Goal: Information Seeking & Learning: Check status

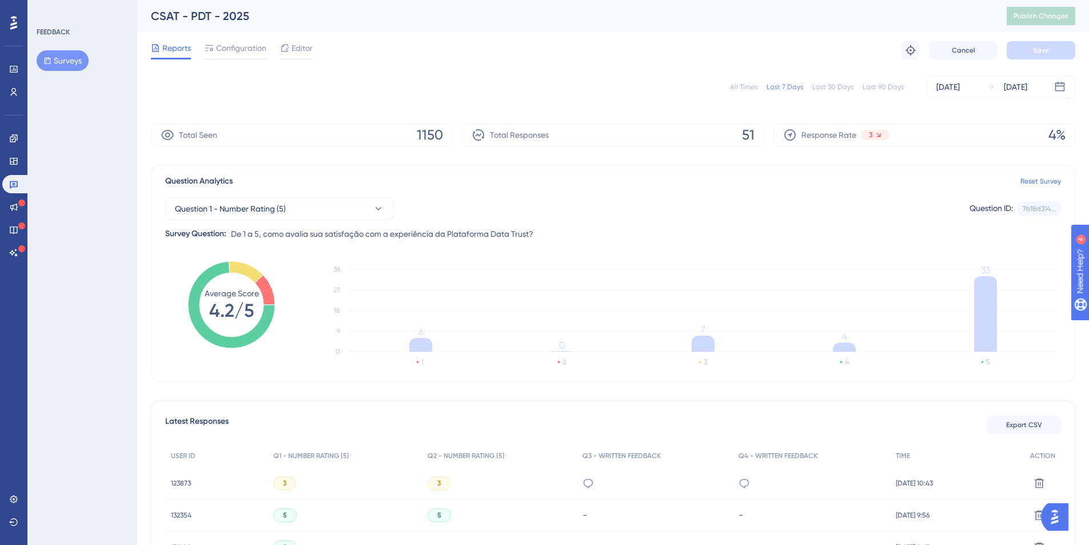
click at [743, 90] on div "All Times" at bounding box center [743, 86] width 27 height 9
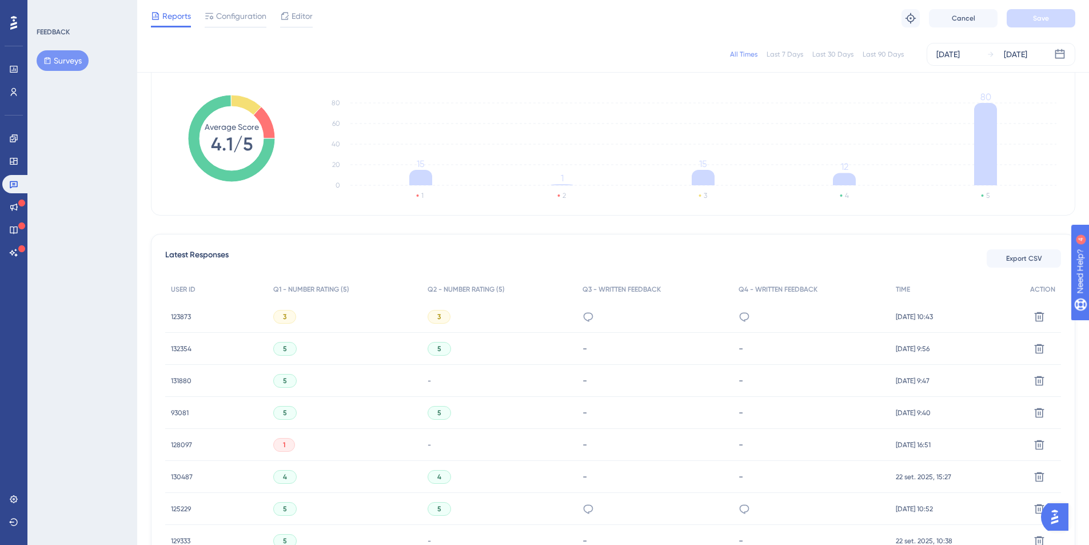
scroll to position [85, 0]
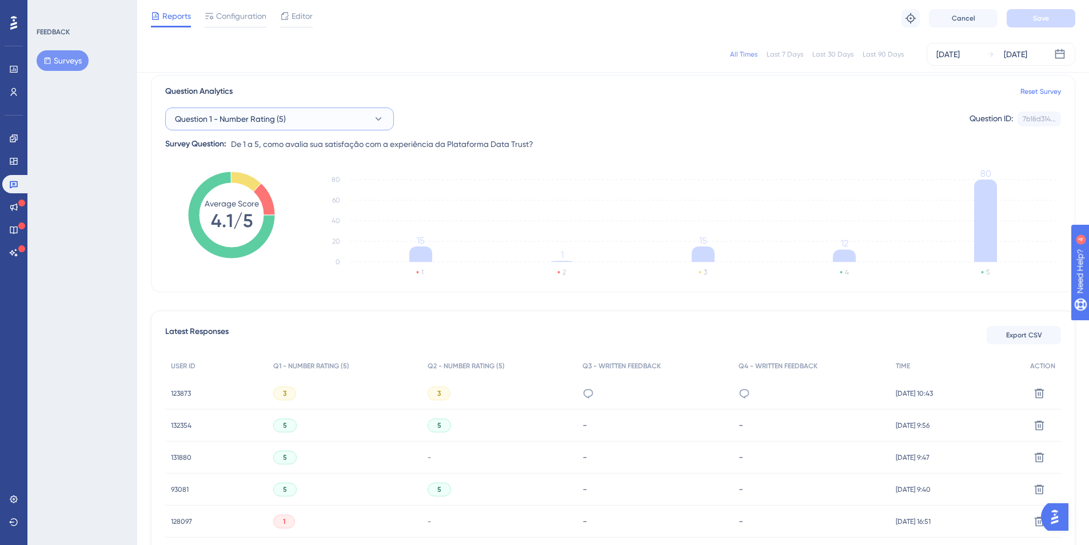
click at [365, 117] on button "Question 1 - Number Rating (5)" at bounding box center [279, 118] width 229 height 23
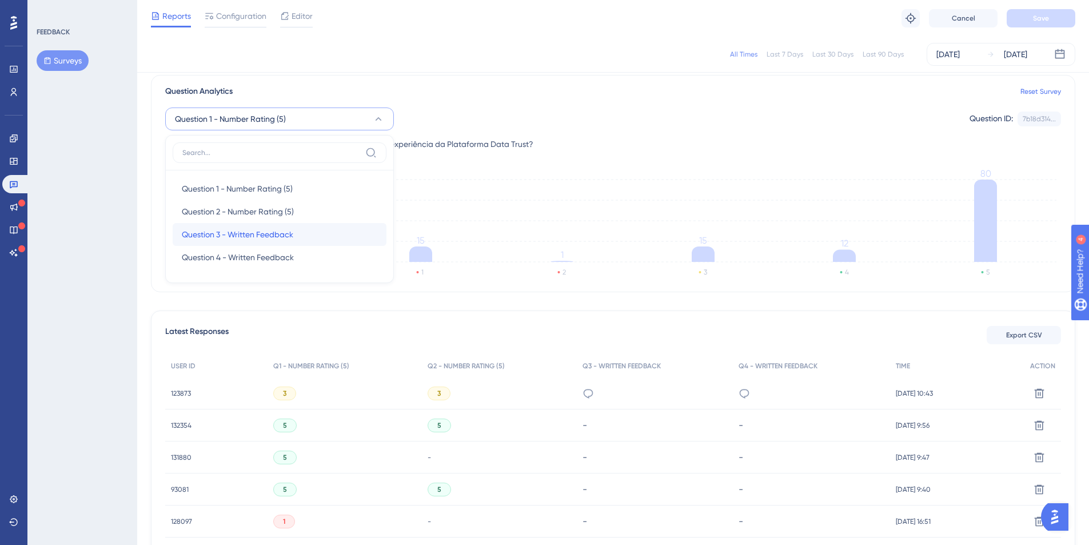
click at [262, 235] on span "Question 3 - Written Feedback" at bounding box center [237, 235] width 111 height 14
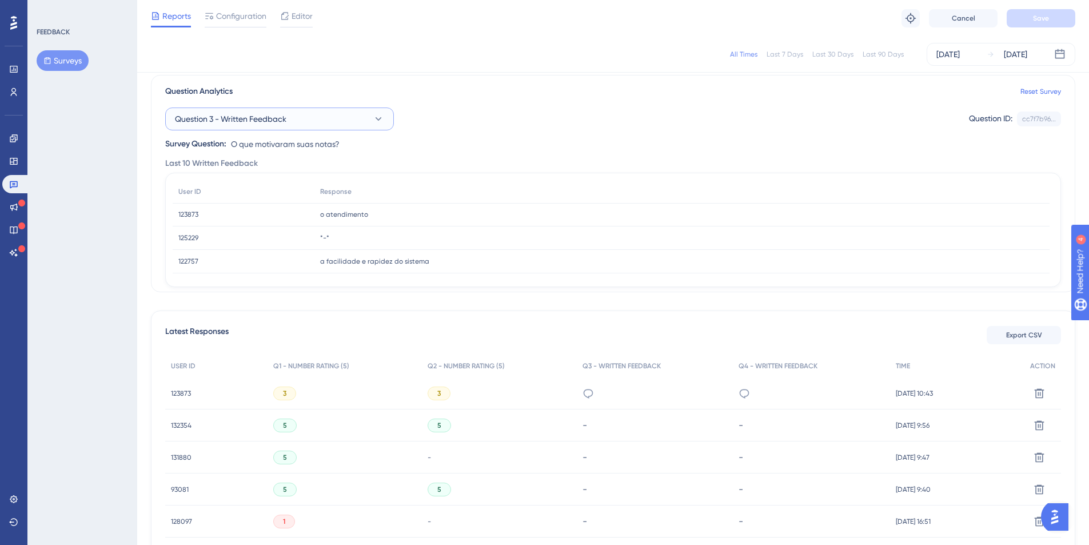
click at [367, 119] on button "Question 3 - Written Feedback" at bounding box center [279, 118] width 229 height 23
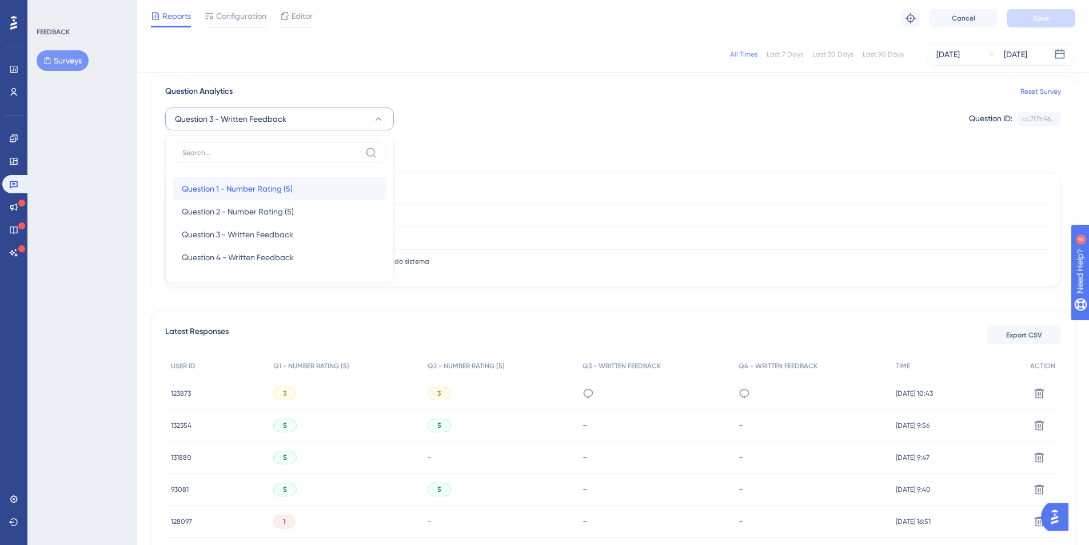
click at [246, 186] on span "Question 1 - Number Rating (5)" at bounding box center [237, 189] width 111 height 14
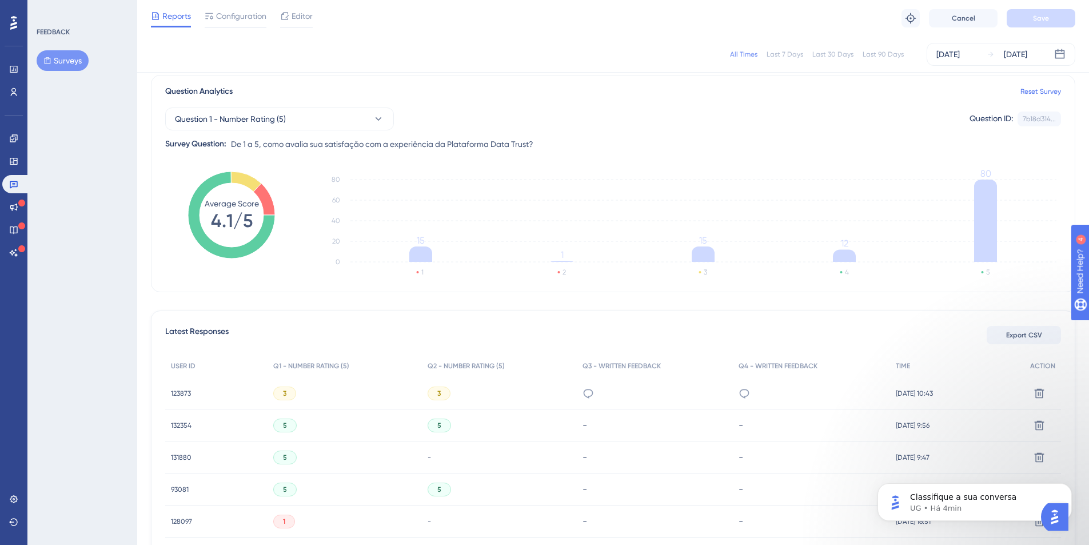
scroll to position [0, 0]
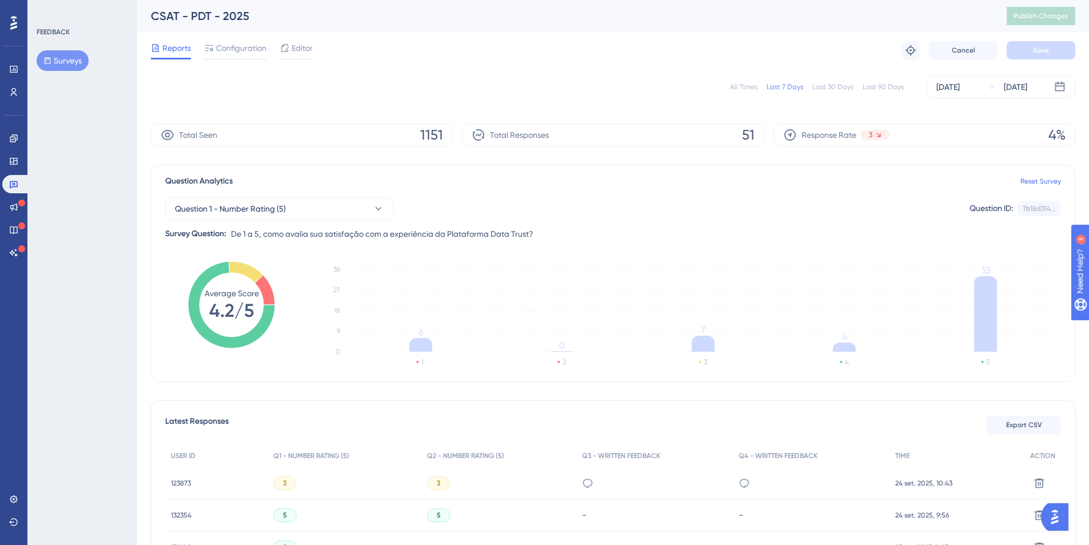
click at [746, 86] on div "All Times" at bounding box center [743, 86] width 27 height 9
click at [702, 82] on div "All Times Last 7 Days Last 30 Days Last 90 Days Sep 11 2025 Sep 24 2025" at bounding box center [613, 86] width 924 height 23
click at [215, 294] on tspan "Average Score" at bounding box center [232, 293] width 54 height 9
drag, startPoint x: 215, startPoint y: 294, endPoint x: 228, endPoint y: 293, distance: 13.2
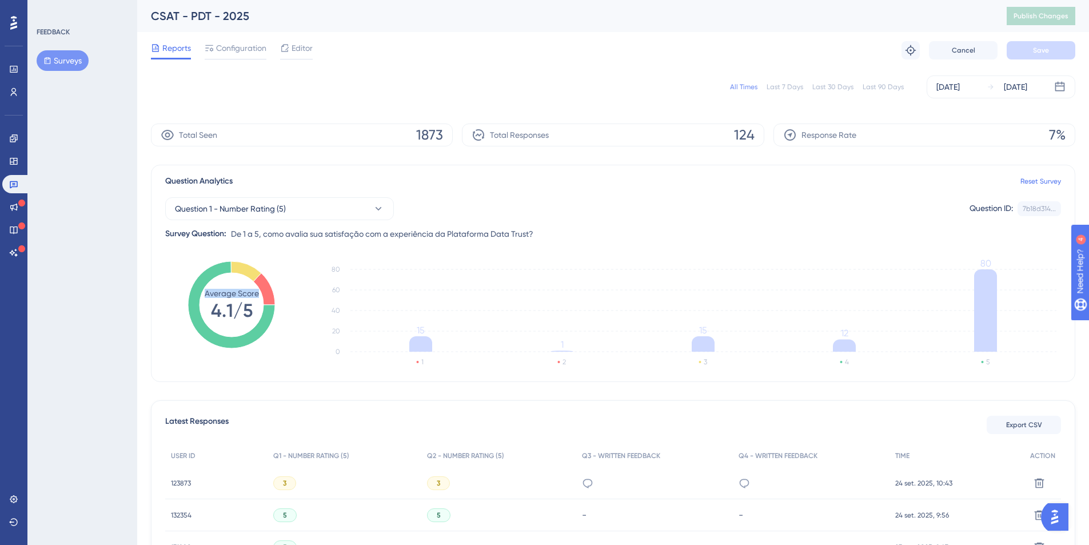
click at [215, 294] on tspan "Average Score" at bounding box center [232, 293] width 54 height 9
click at [242, 292] on tspan "Average Score" at bounding box center [232, 293] width 54 height 9
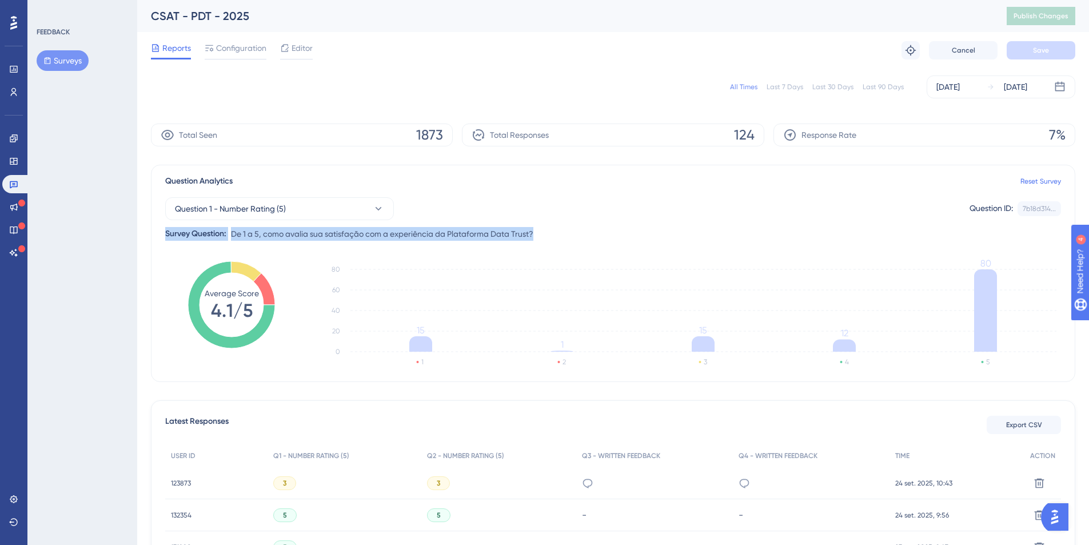
drag, startPoint x: 164, startPoint y: 232, endPoint x: 538, endPoint y: 234, distance: 373.9
click at [538, 234] on div "Question Analytics Reset Survey Question 1 - Number Rating (5) Question ID: 7b1…" at bounding box center [613, 273] width 924 height 217
click at [444, 233] on span "De 1 a 5, como avalia sua satisfação com a experiência da Plataforma Data Trust?" at bounding box center [382, 234] width 302 height 14
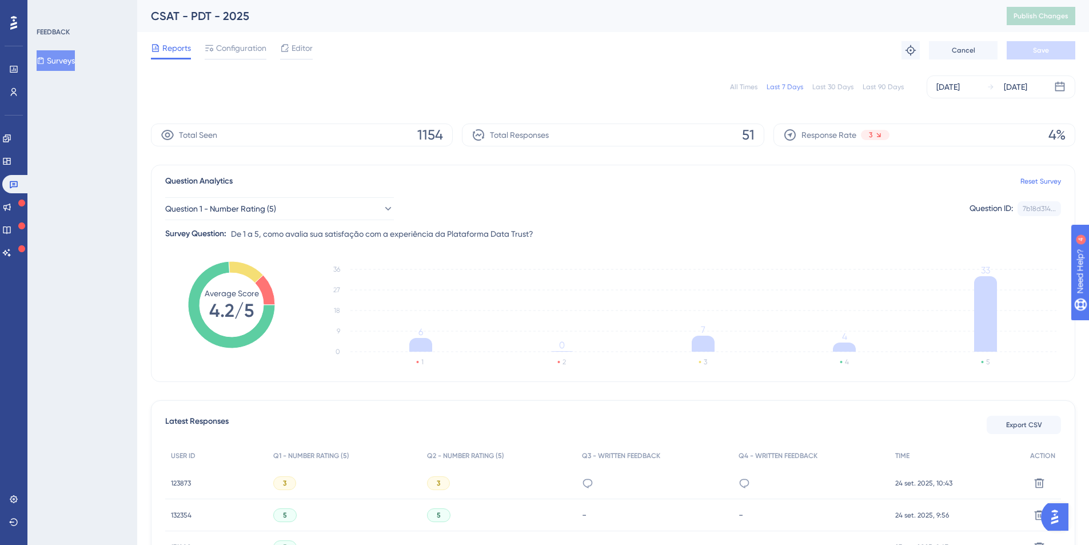
click at [749, 88] on div "All Times" at bounding box center [743, 86] width 27 height 9
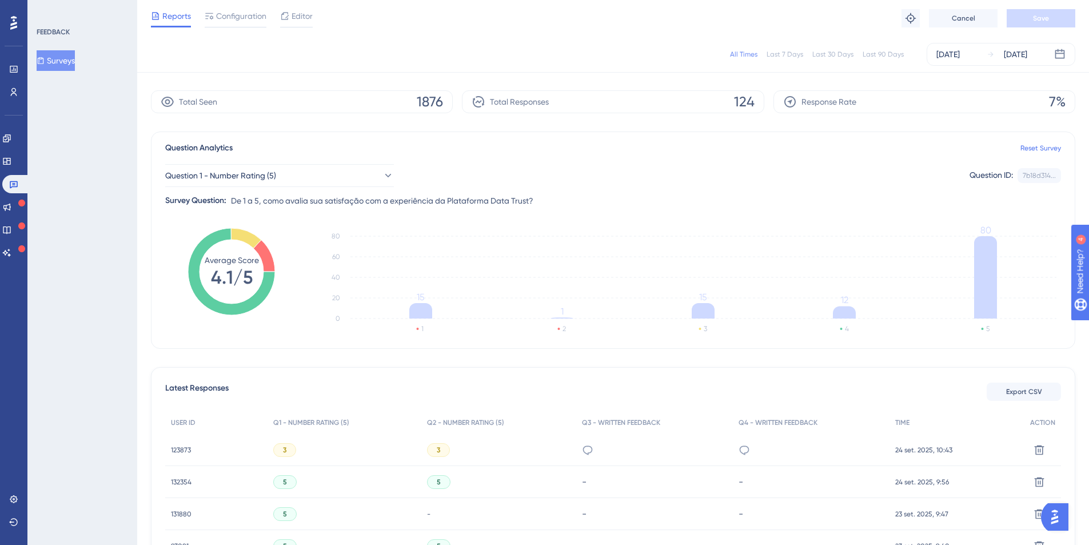
scroll to position [51, 0]
